Goal: Task Accomplishment & Management: Manage account settings

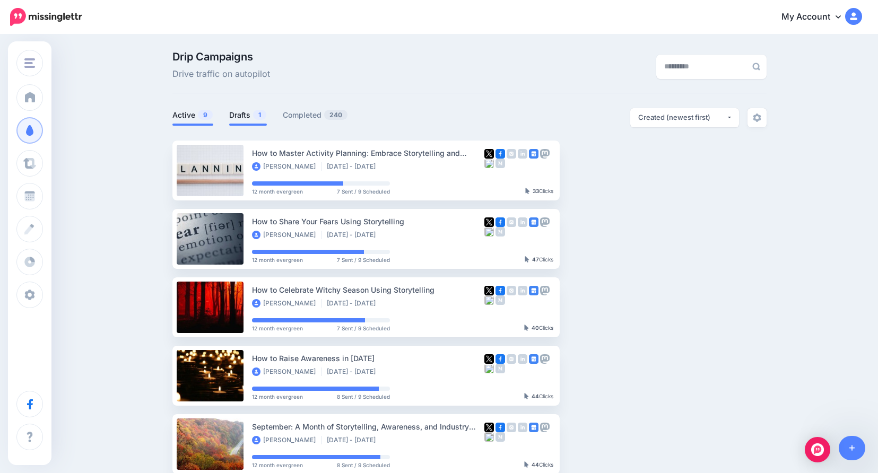
click at [248, 112] on link "Drafts 1" at bounding box center [248, 115] width 38 height 13
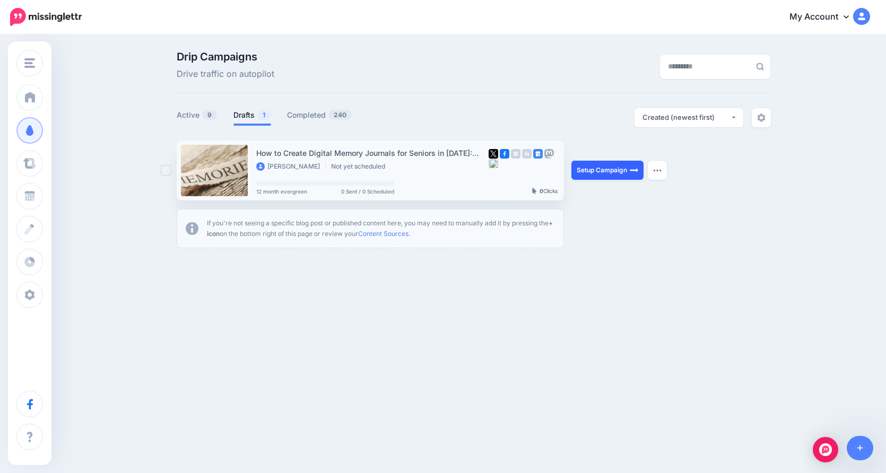
click at [605, 178] on link "Setup Campaign" at bounding box center [607, 170] width 72 height 19
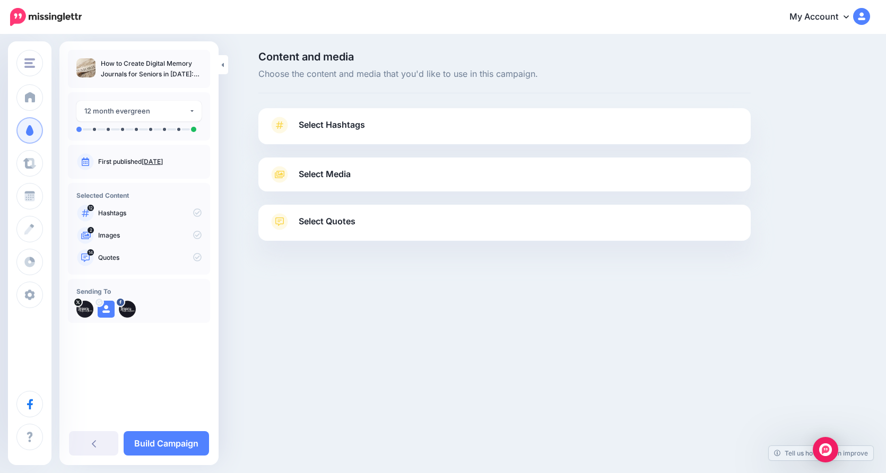
click at [372, 121] on link "Select Hashtags" at bounding box center [504, 131] width 471 height 28
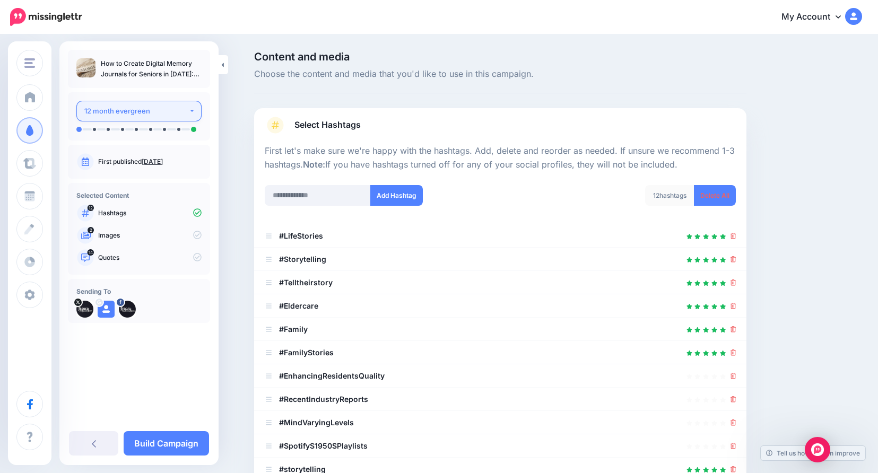
click at [176, 109] on div "12 month evergreen" at bounding box center [136, 111] width 104 height 12
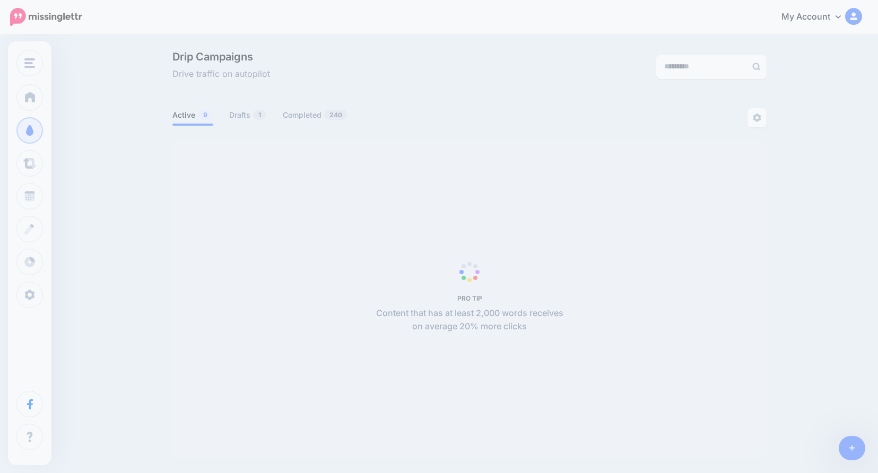
click at [83, 453] on div "Drip Campaigns Drive traffic on autopilot Active 9 1 240" at bounding box center [439, 259] width 878 height 446
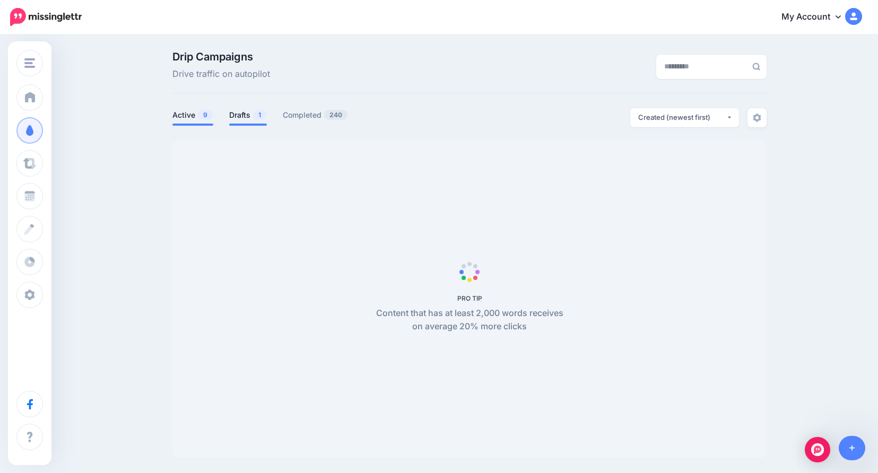
click at [261, 108] on li "Drafts 1" at bounding box center [248, 116] width 38 height 17
click at [244, 115] on link "Drafts 1" at bounding box center [248, 115] width 38 height 13
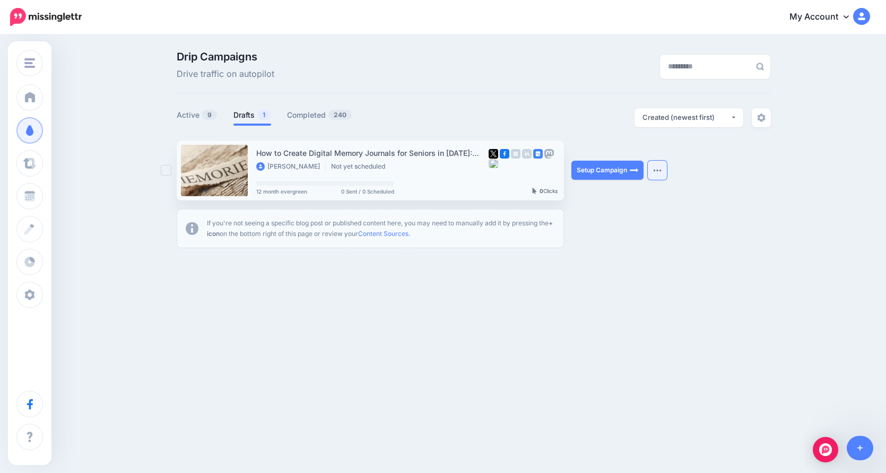
click at [662, 177] on button "button" at bounding box center [656, 170] width 19 height 19
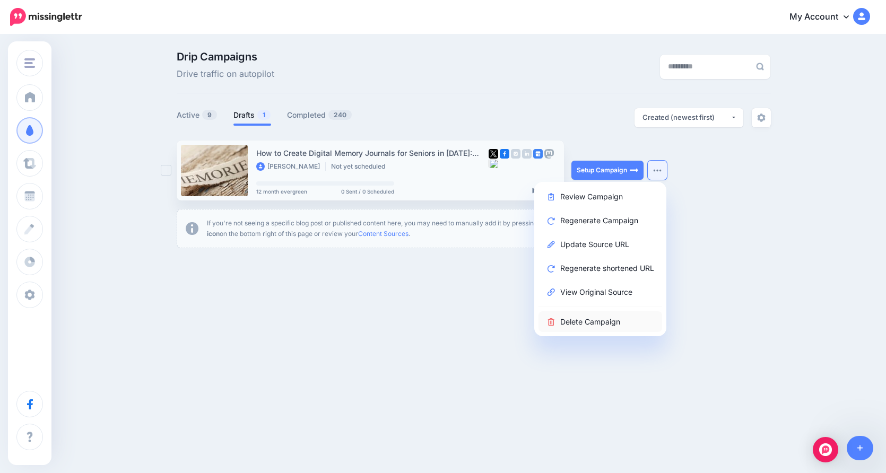
click at [632, 320] on link "Delete Campaign" at bounding box center [600, 321] width 124 height 21
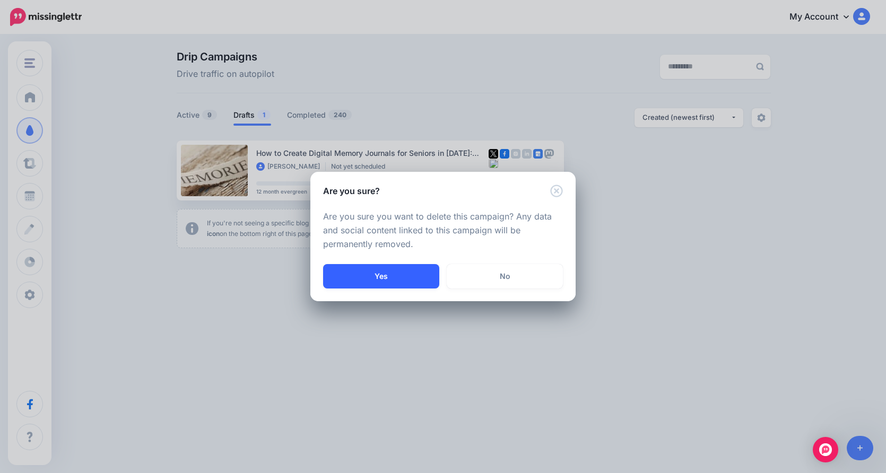
click at [416, 279] on button "Yes" at bounding box center [381, 276] width 116 height 24
